Goal: Information Seeking & Learning: Check status

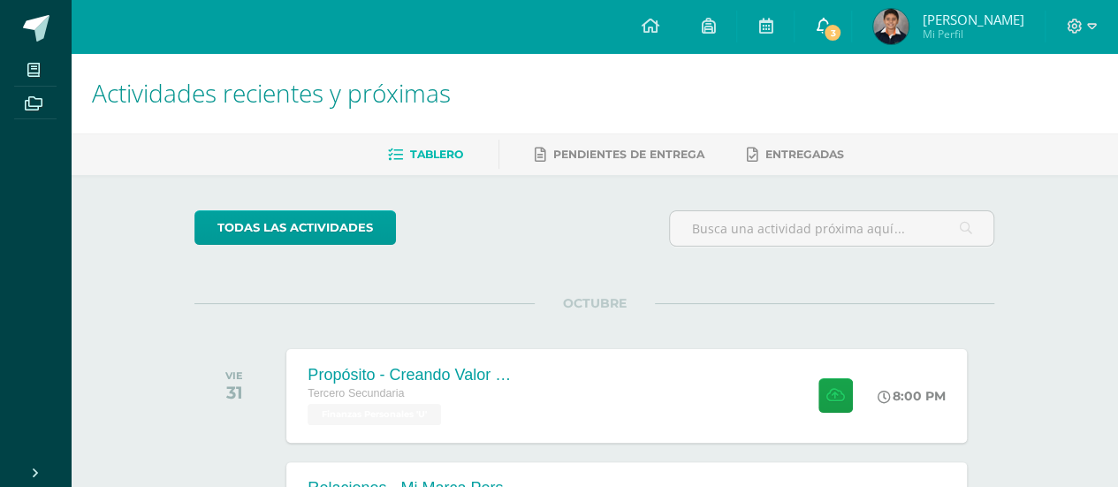
click at [842, 27] on span "3" at bounding box center [832, 32] width 19 height 19
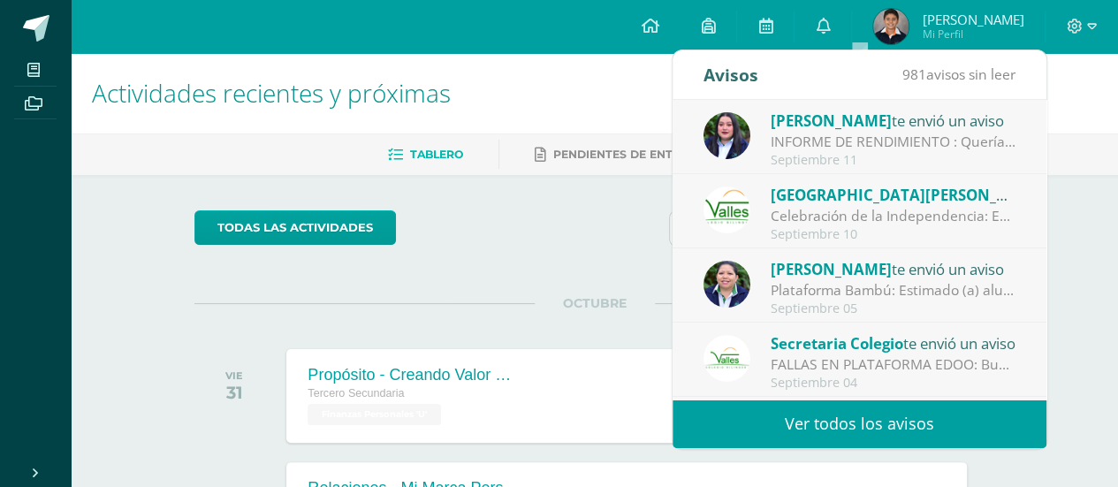
click at [827, 133] on div "INFORME DE RENDIMIENTO : Quería compartir contigo que el índice de Rendimiento …" at bounding box center [893, 142] width 246 height 20
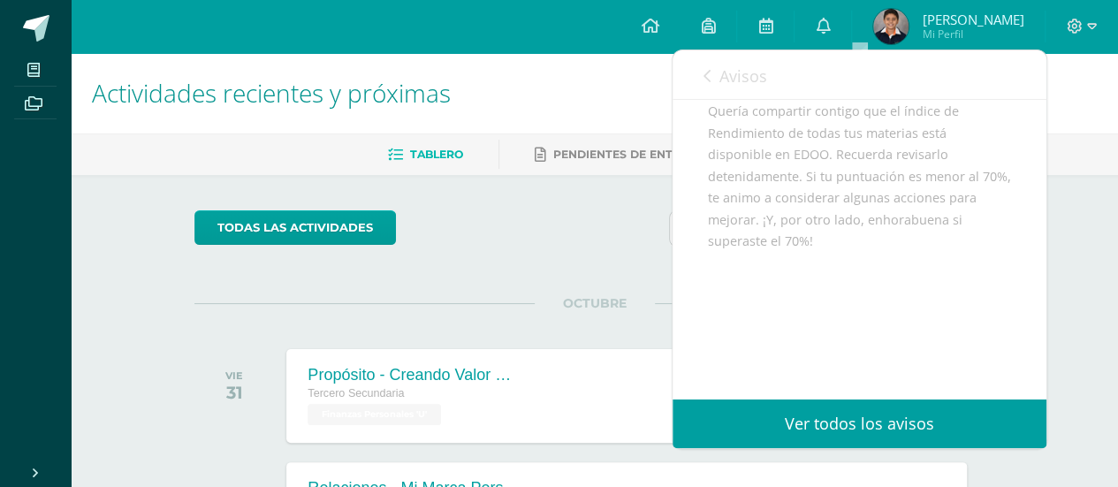
scroll to position [205, 0]
click at [861, 422] on link "Ver todos los avisos" at bounding box center [859, 423] width 374 height 49
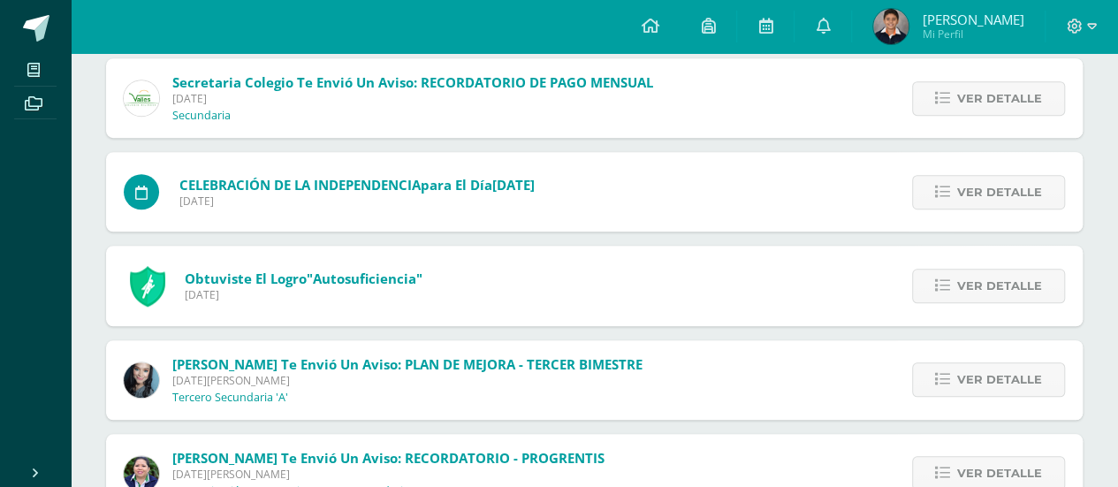
scroll to position [605, 0]
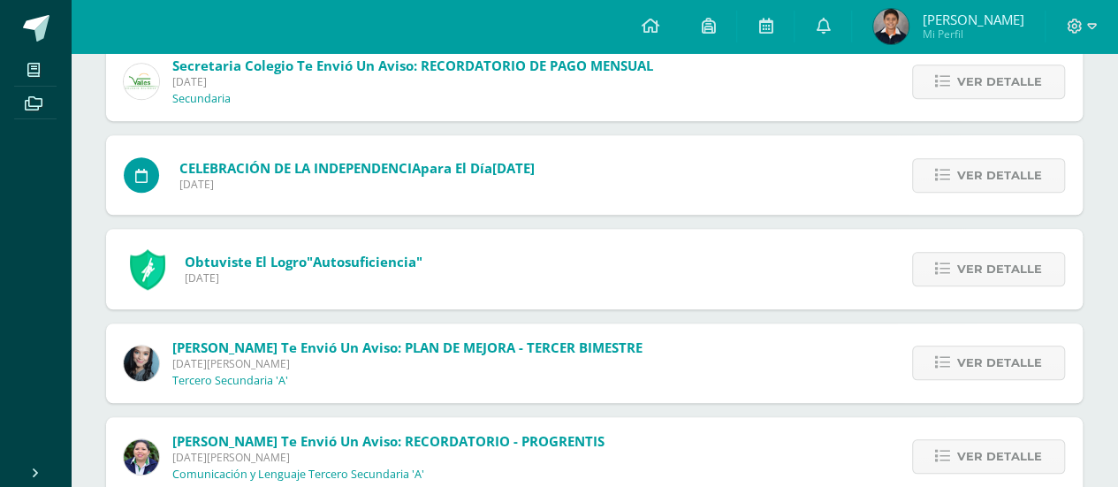
click at [806, 262] on div "Obtuviste el logro "Autosuficiencia" [DATE] Ver detalle Este logro fue asignado…" at bounding box center [594, 269] width 976 height 80
click at [974, 269] on span "Ver detalle" at bounding box center [999, 269] width 85 height 33
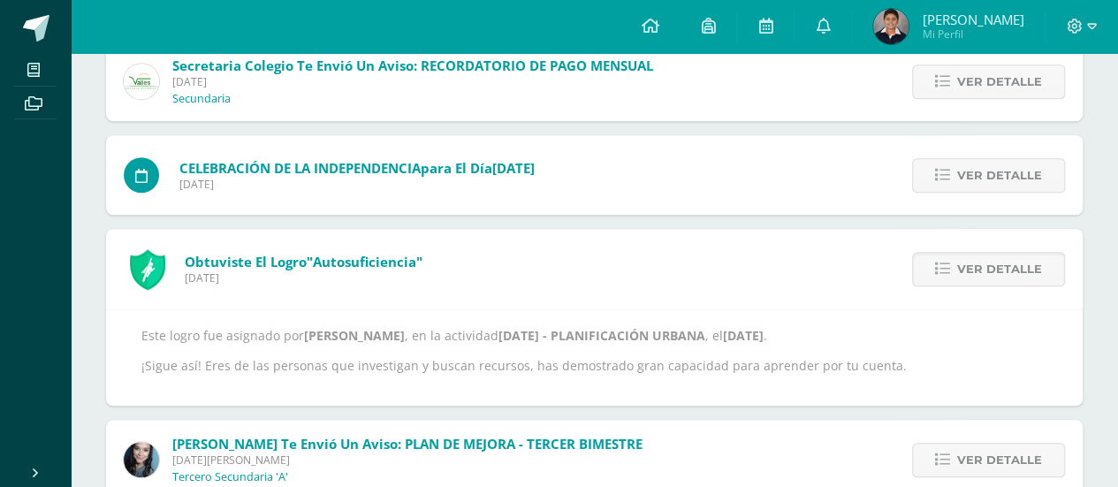
click at [823, 268] on div "Obtuviste el logro "Autosuficiencia" [DATE] Ver detalle Este logro fue asignado…" at bounding box center [594, 317] width 976 height 177
click at [995, 277] on span "Ver detalle" at bounding box center [999, 269] width 85 height 33
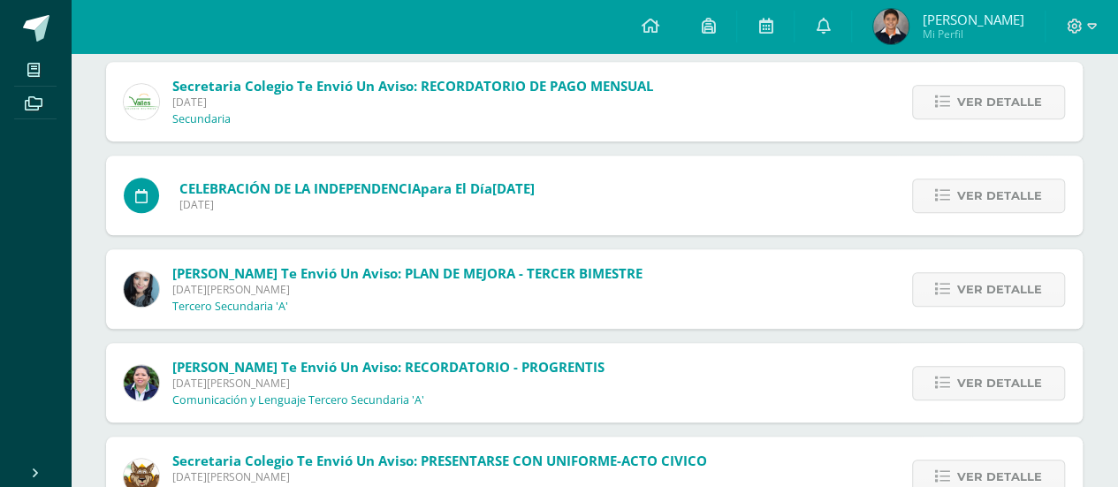
scroll to position [584, 0]
click at [975, 389] on span "Ver detalle" at bounding box center [999, 384] width 85 height 33
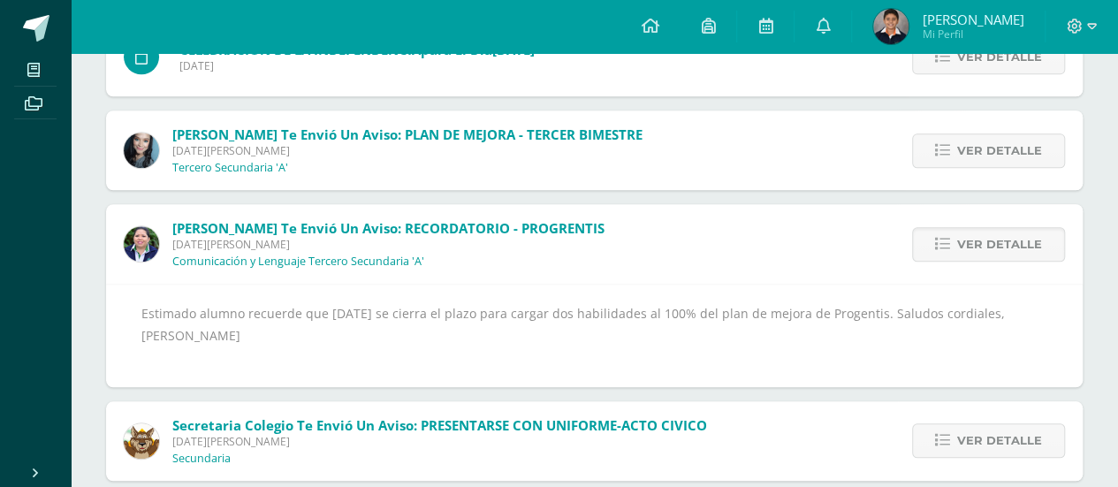
scroll to position [725, 0]
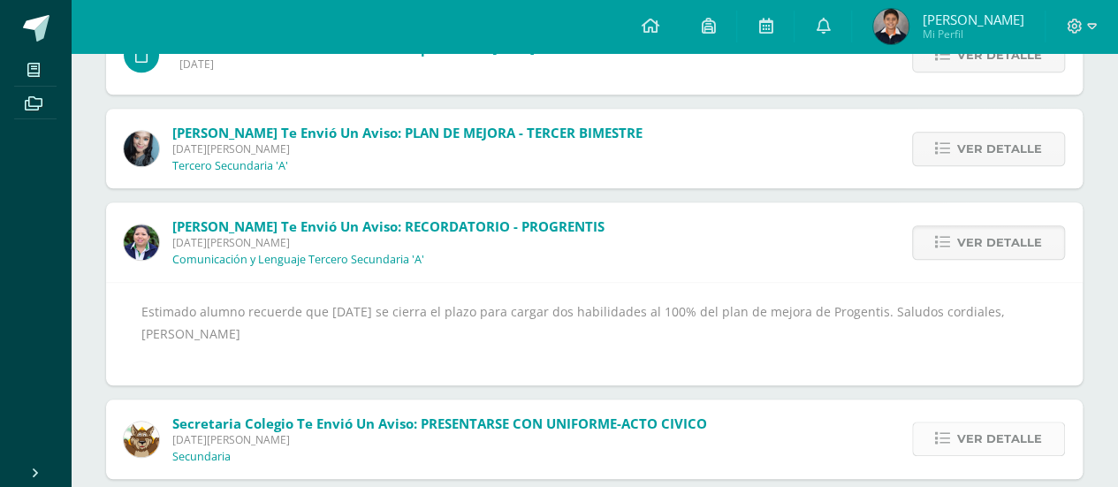
click at [1005, 451] on span "Ver detalle" at bounding box center [999, 438] width 85 height 33
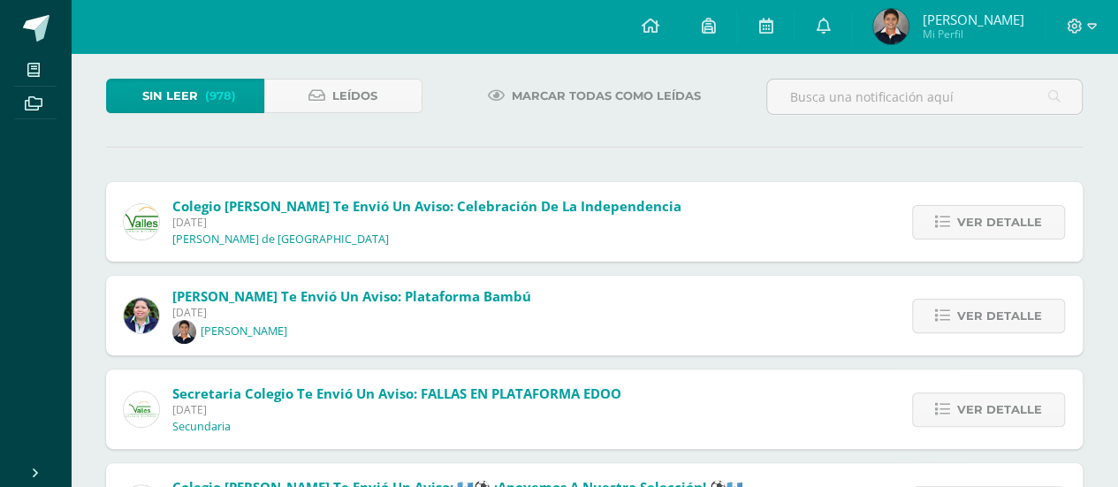
scroll to position [177, 0]
